Goal: Entertainment & Leisure: Consume media (video, audio)

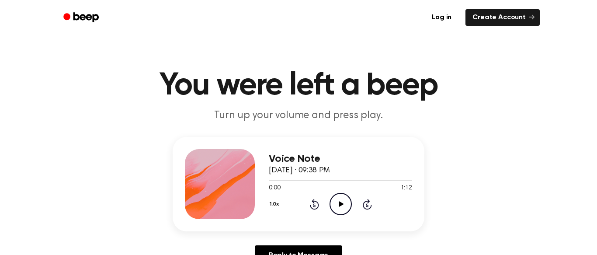
click at [339, 204] on icon at bounding box center [341, 204] width 5 height 6
click at [340, 201] on icon "Play Audio" at bounding box center [341, 204] width 22 height 22
click at [340, 198] on icon "Play Audio" at bounding box center [341, 204] width 22 height 22
click at [333, 204] on icon "Play Audio" at bounding box center [341, 204] width 22 height 22
